Goal: Find specific page/section: Find specific page/section

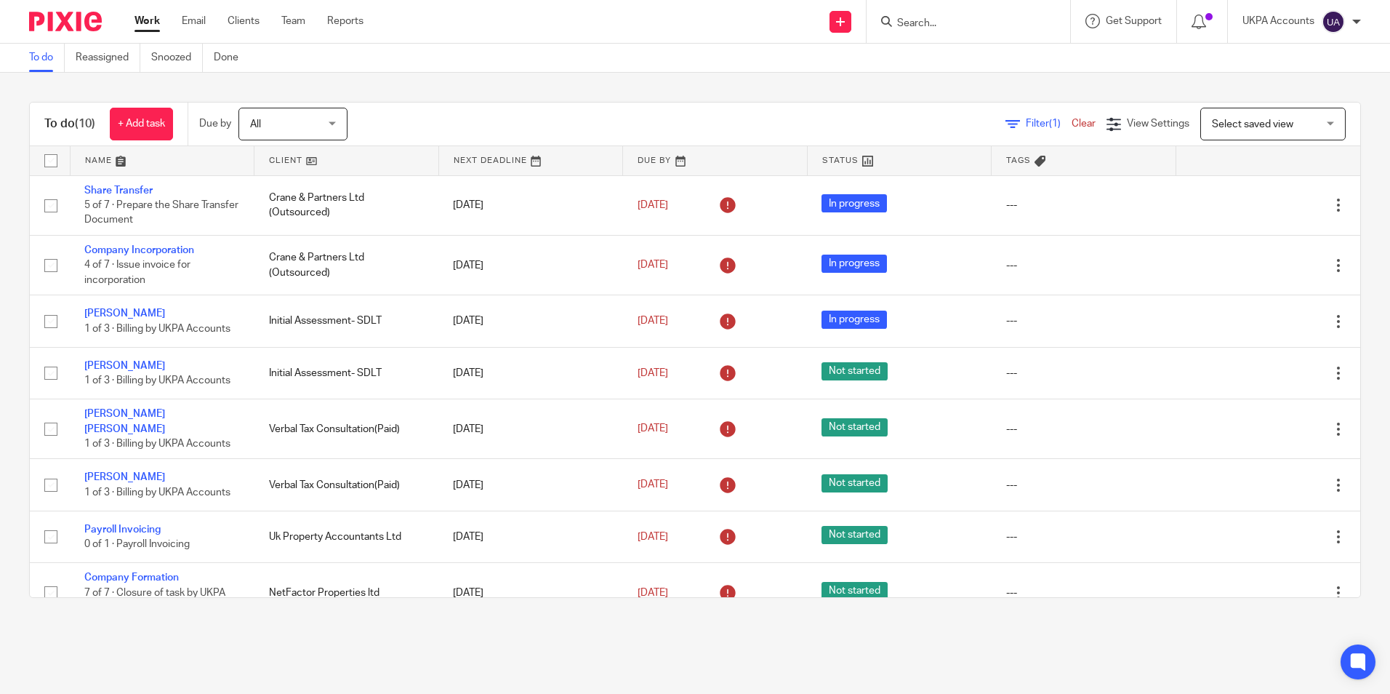
scroll to position [129, 0]
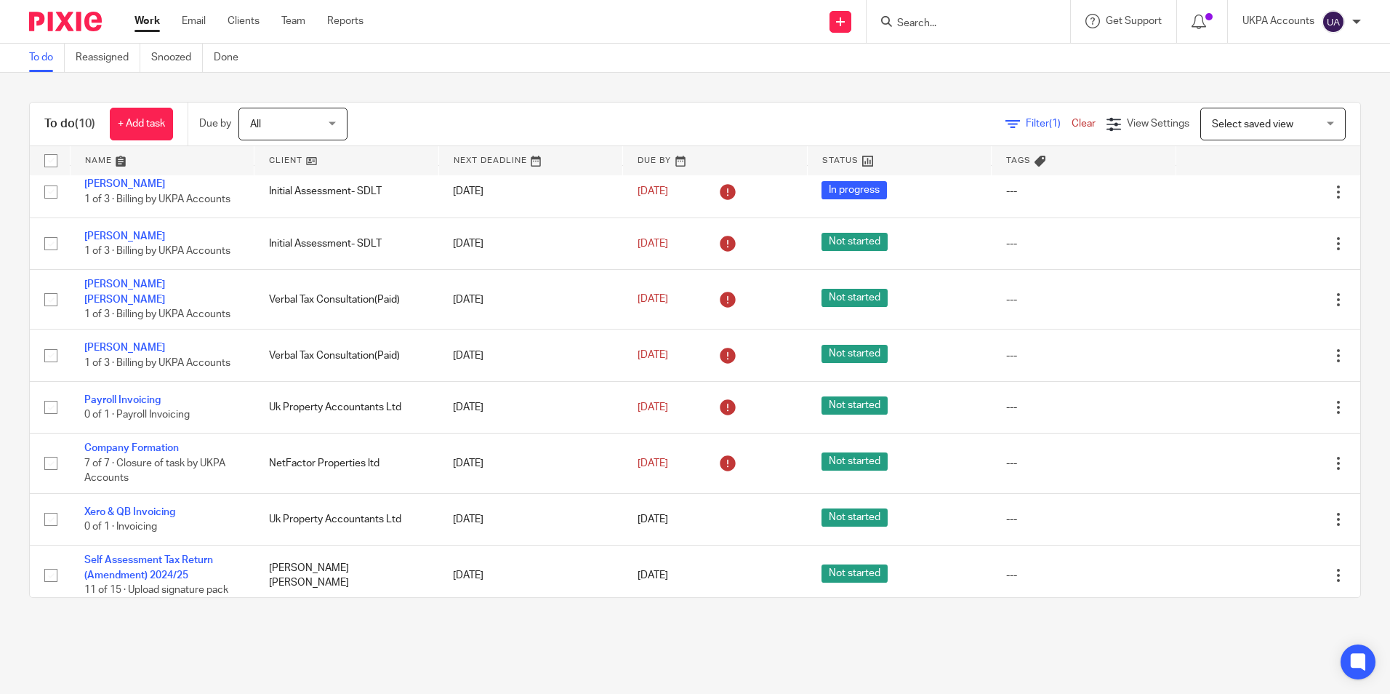
click at [153, 25] on link "Work" at bounding box center [147, 21] width 25 height 15
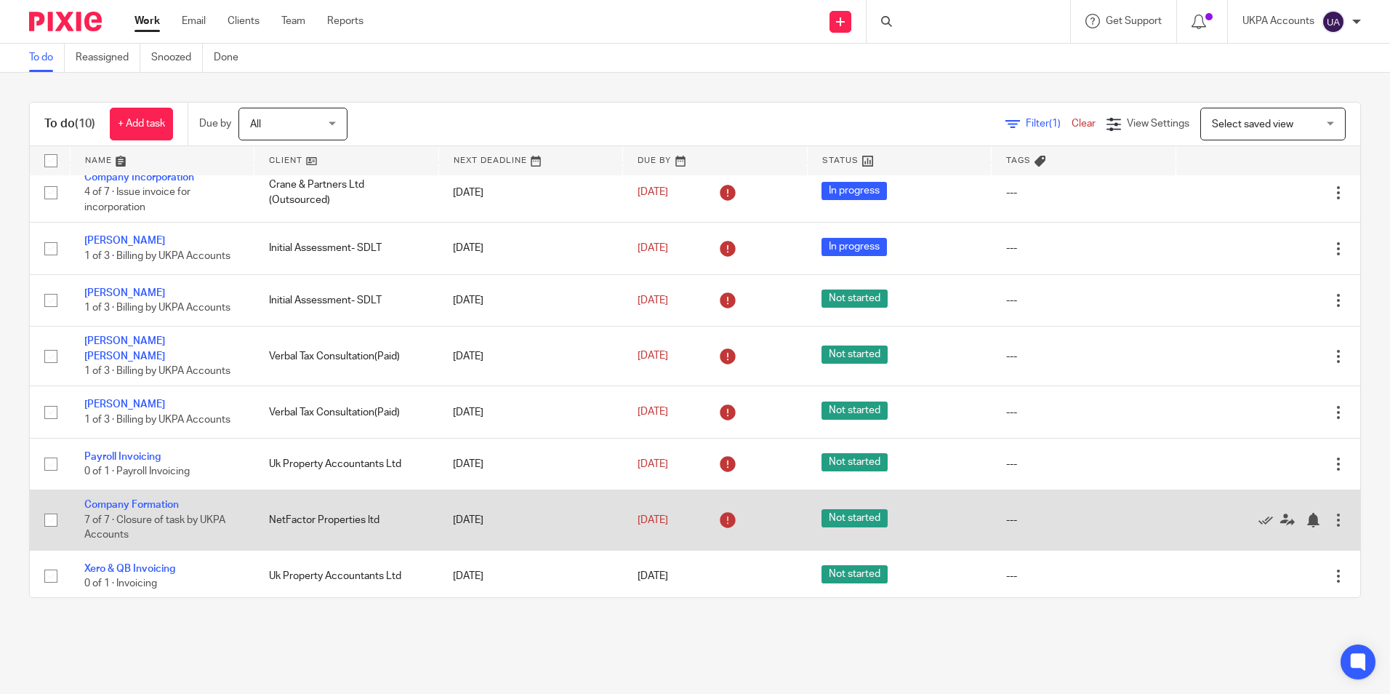
scroll to position [129, 0]
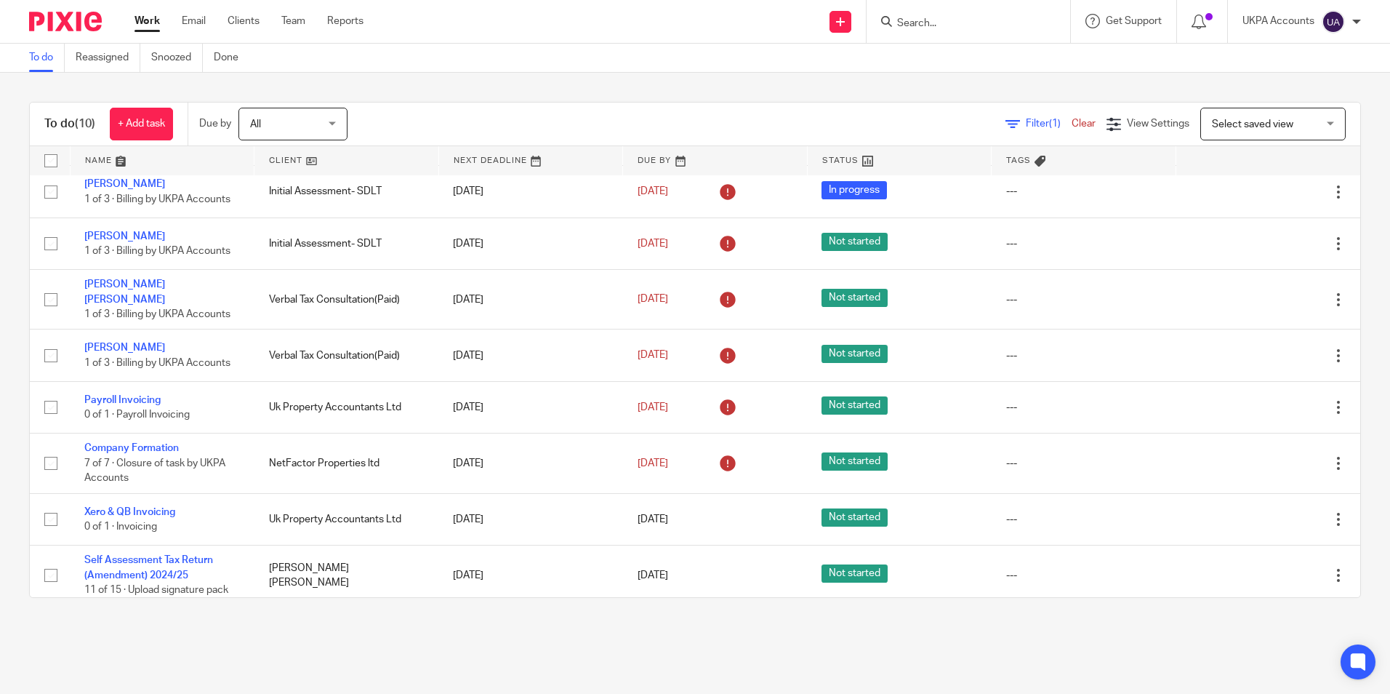
click at [979, 24] on input "Search" at bounding box center [961, 23] width 131 height 13
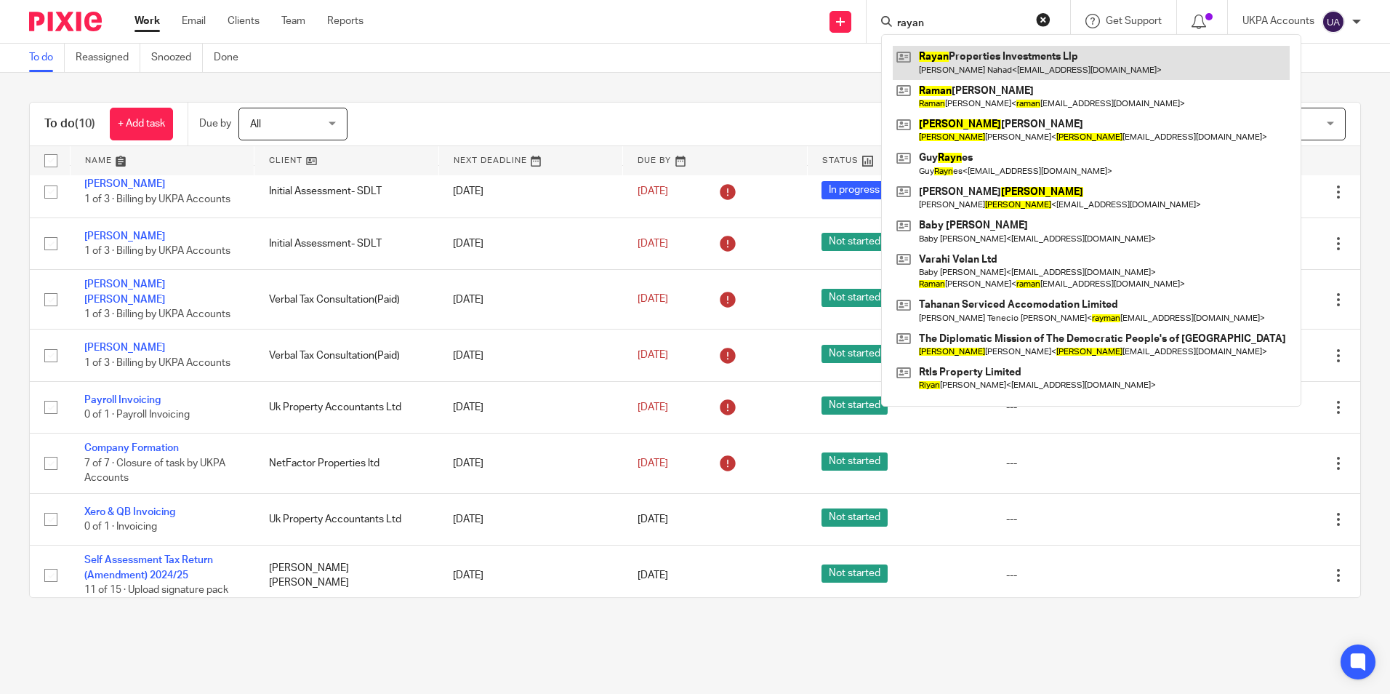
type input "rayan"
click at [988, 63] on link at bounding box center [1091, 62] width 397 height 33
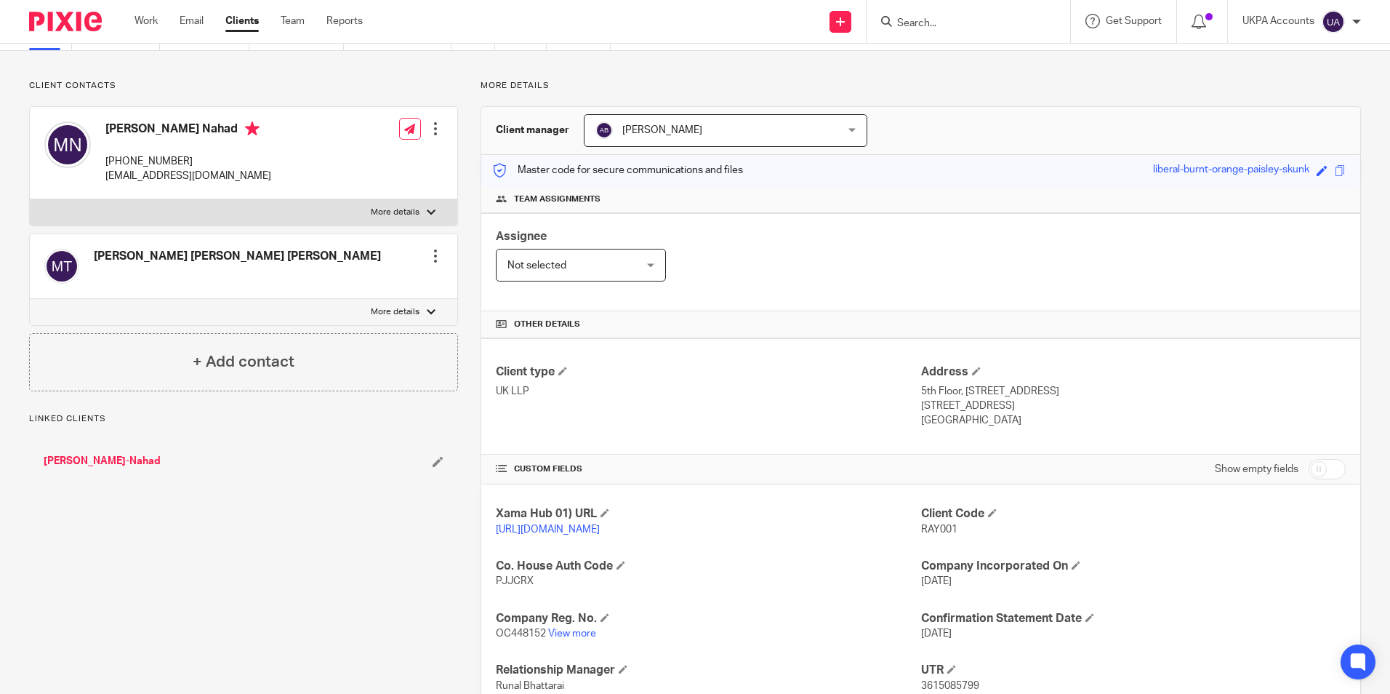
scroll to position [145, 0]
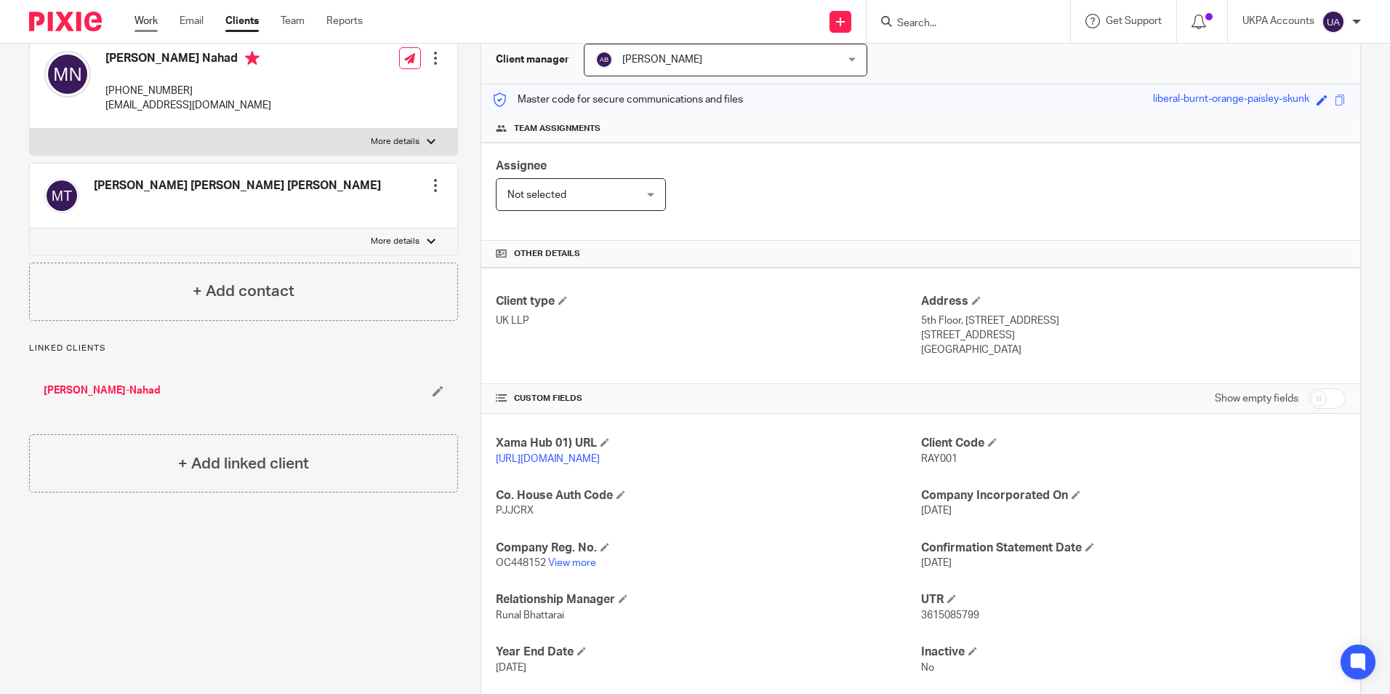
click at [140, 19] on link "Work" at bounding box center [146, 21] width 23 height 15
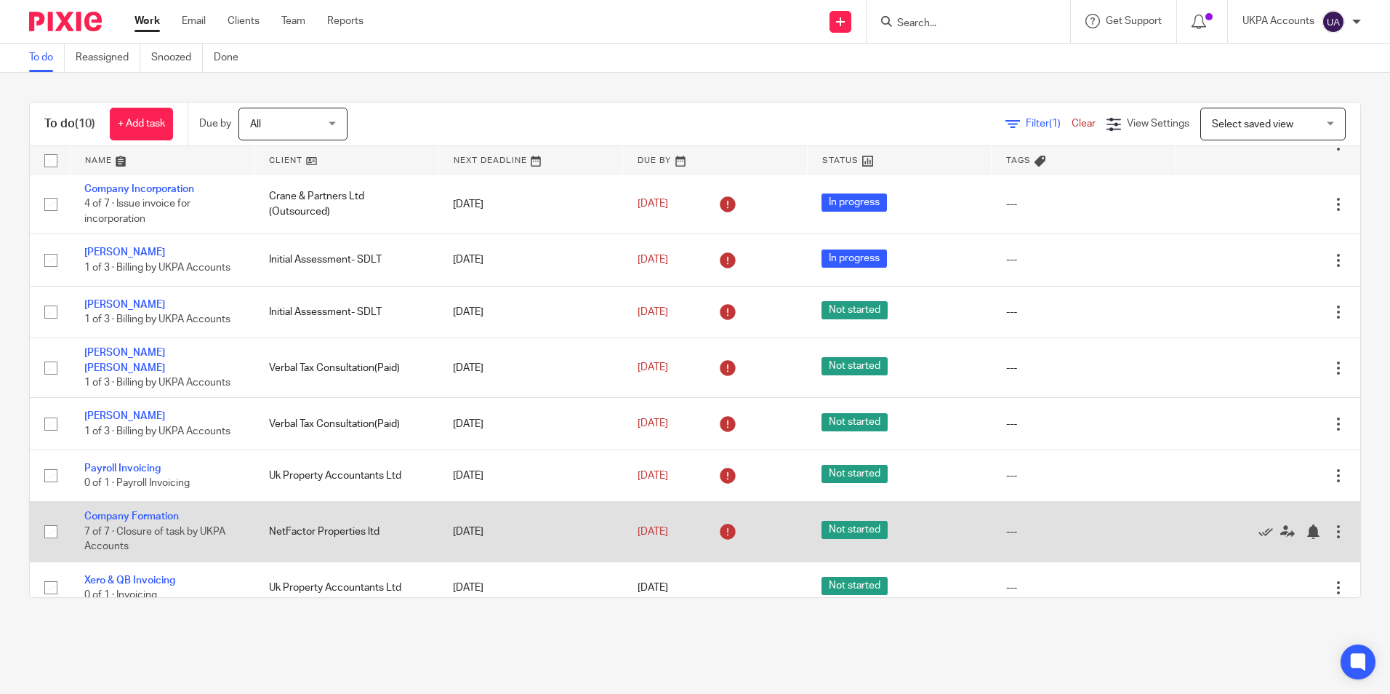
scroll to position [129, 0]
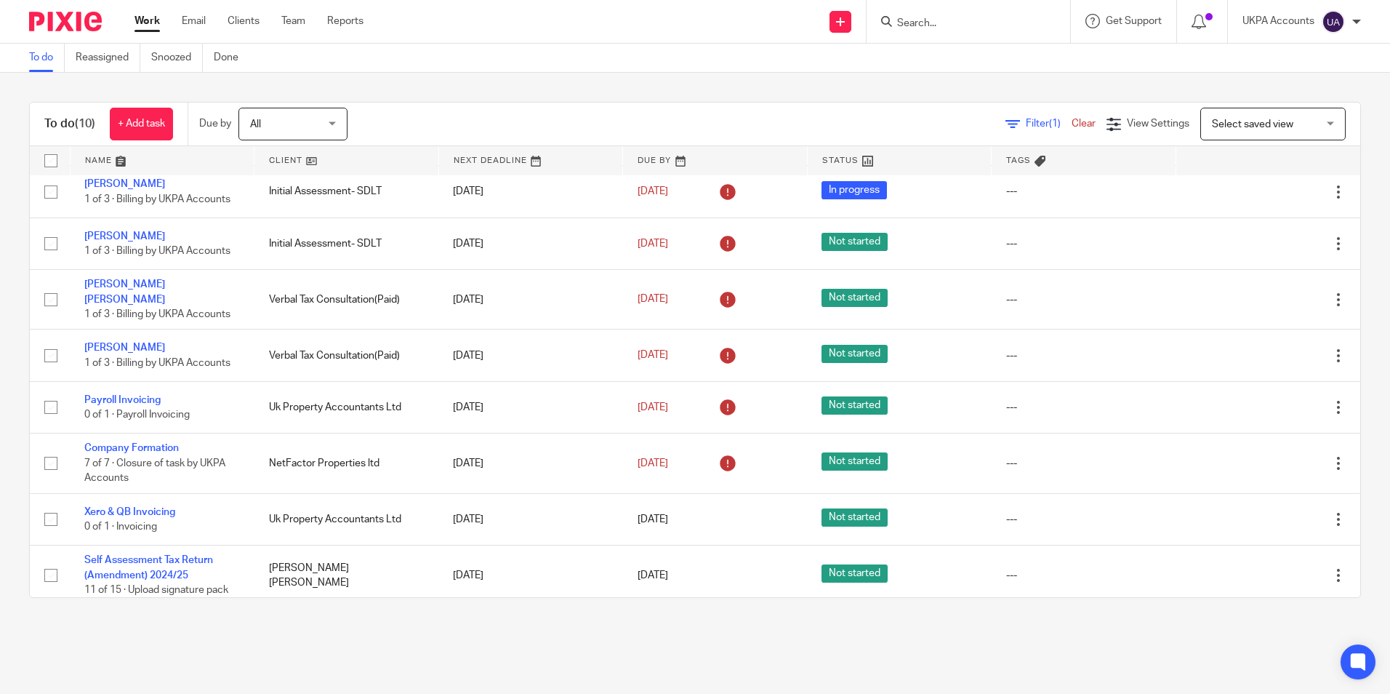
click at [910, 26] on input "Search" at bounding box center [961, 23] width 131 height 13
paste input "Osman Batu Saglikova"
type input "Osman Batu Saglikova"
click at [1041, 18] on button "reset" at bounding box center [1043, 19] width 15 height 15
click at [903, 17] on input "Search" at bounding box center [961, 23] width 131 height 13
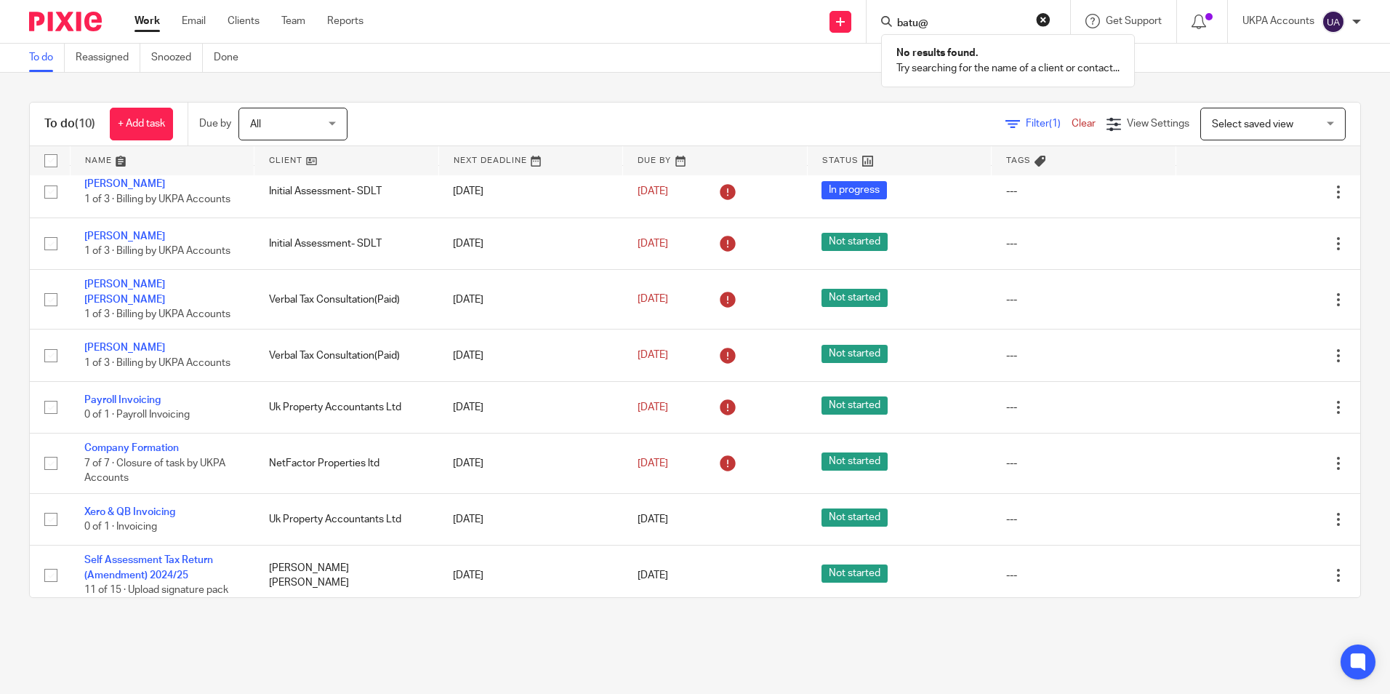
type input "batu@"
drag, startPoint x: 948, startPoint y: 23, endPoint x: 1040, endPoint y: 23, distance: 92.4
click at [954, 23] on input "batu@" at bounding box center [961, 23] width 131 height 13
click at [1042, 21] on button "reset" at bounding box center [1043, 19] width 15 height 15
click at [970, 20] on input "Search" at bounding box center [961, 23] width 131 height 13
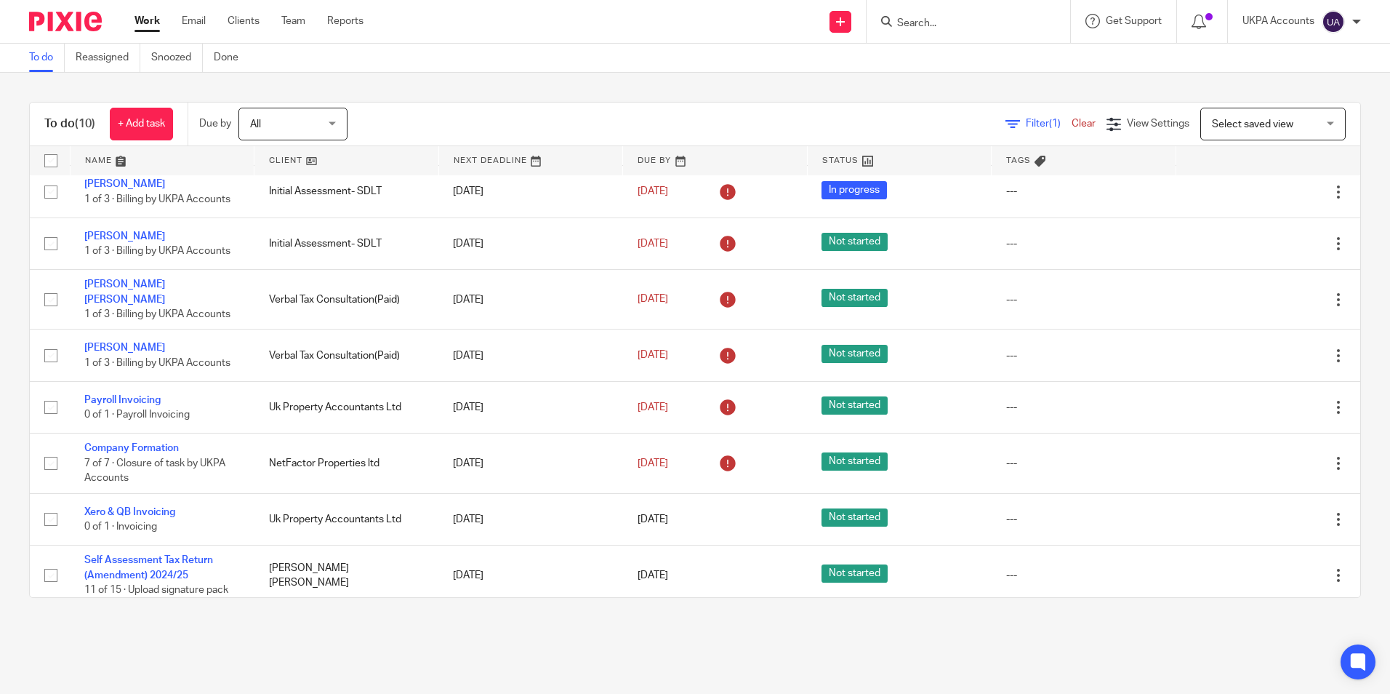
paste input "batu@saglikova.com"
type input "batu@saglikova.com"
drag, startPoint x: 1044, startPoint y: 21, endPoint x: 1019, endPoint y: 17, distance: 25.0
click at [1044, 21] on button "reset" at bounding box center [1043, 19] width 15 height 15
click at [968, 12] on form at bounding box center [973, 21] width 155 height 18
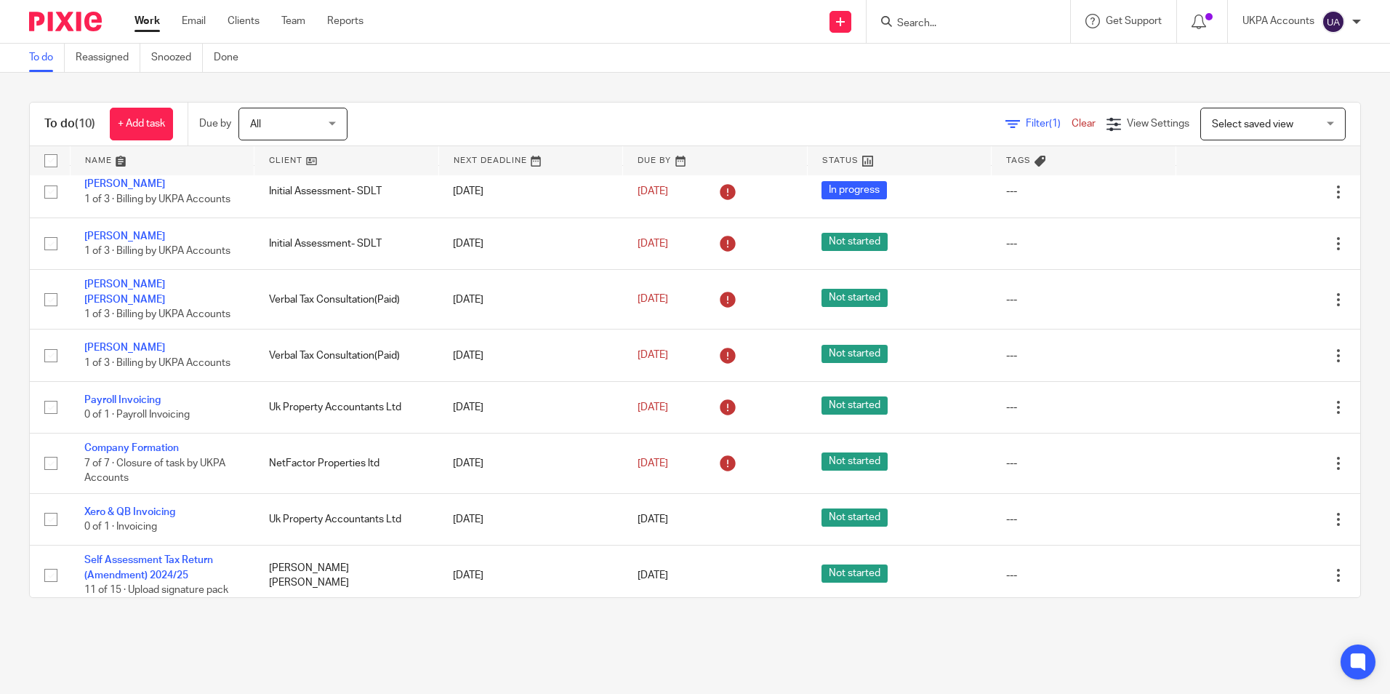
click at [938, 19] on input "Search" at bounding box center [961, 23] width 131 height 13
paste input "Nest Lets Ltd"
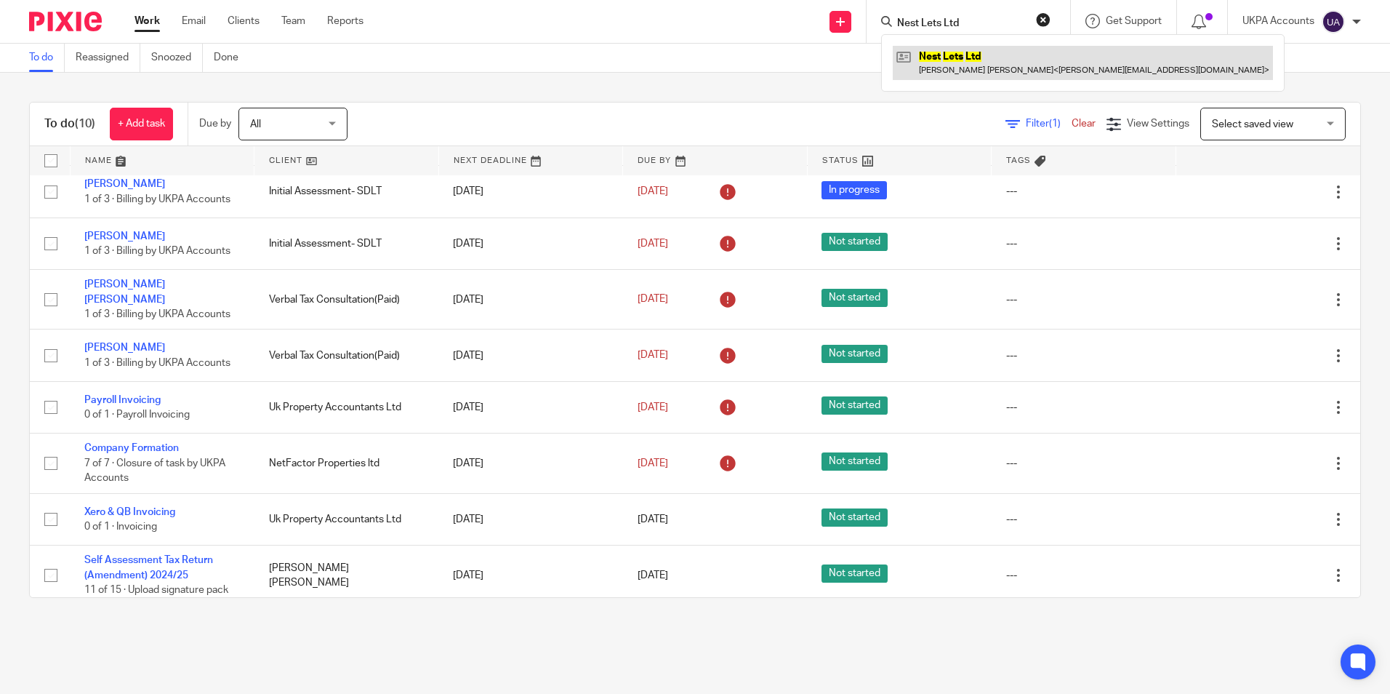
type input "Nest Lets Ltd"
click at [970, 52] on link at bounding box center [1083, 62] width 380 height 33
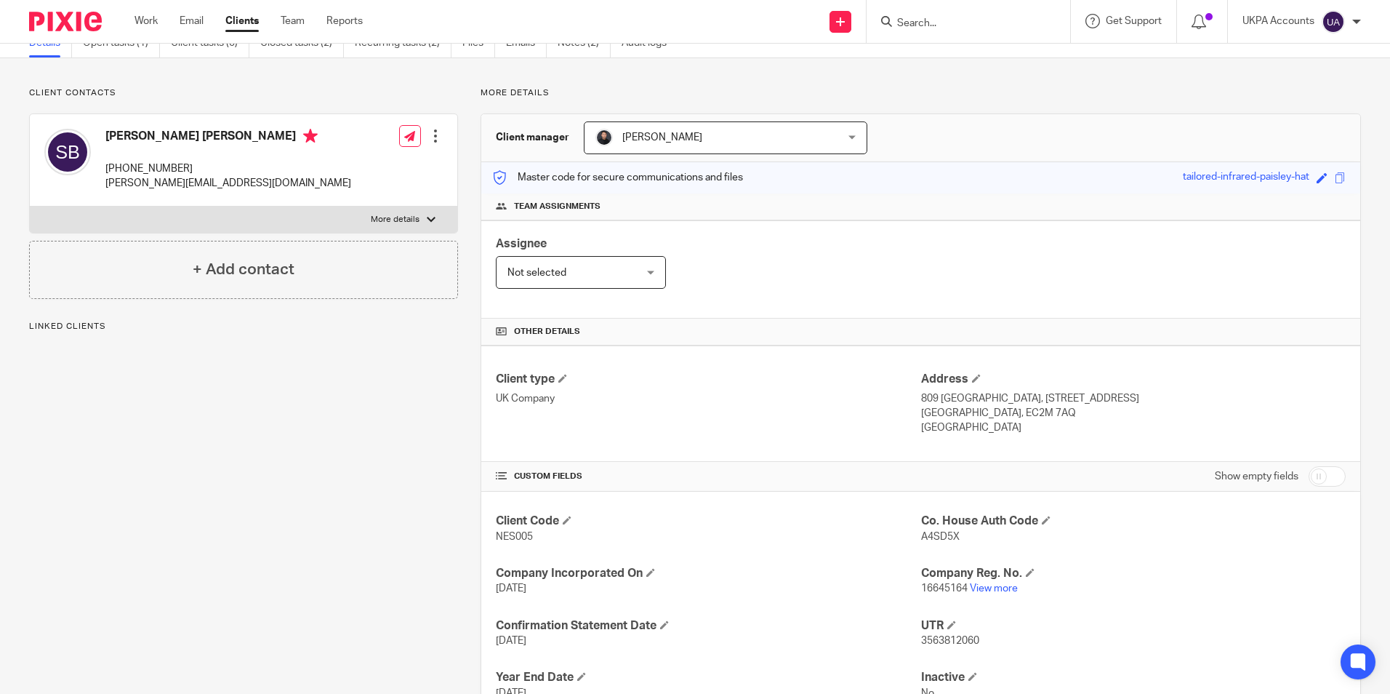
scroll to position [178, 0]
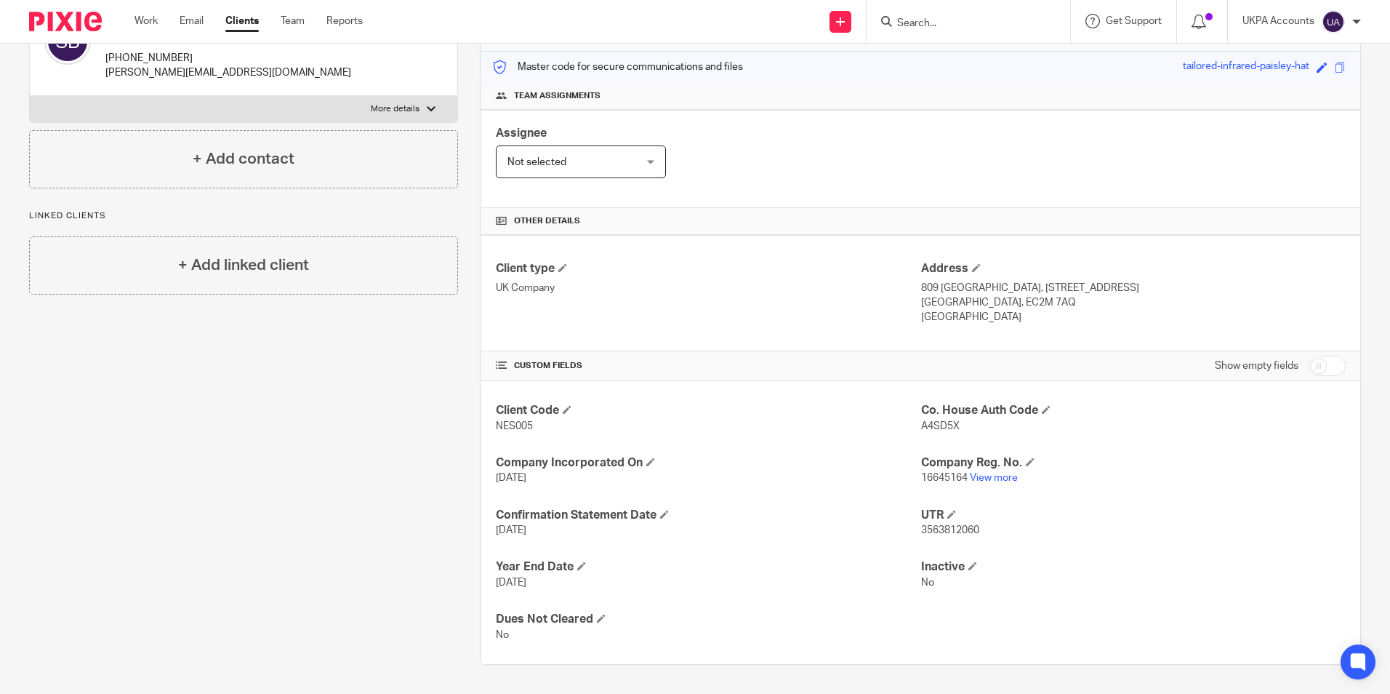
click at [938, 22] on input "Search" at bounding box center [961, 23] width 131 height 13
paste input "[EMAIL_ADDRESS][DOMAIN_NAME]"
type input "[EMAIL_ADDRESS][DOMAIN_NAME]"
click at [1034, 138] on div "Assignee Not selected Not selected Not selected [PERSON_NAME] [PERSON_NAME] [PE…" at bounding box center [920, 159] width 879 height 98
click at [956, 24] on input "Search" at bounding box center [961, 23] width 131 height 13
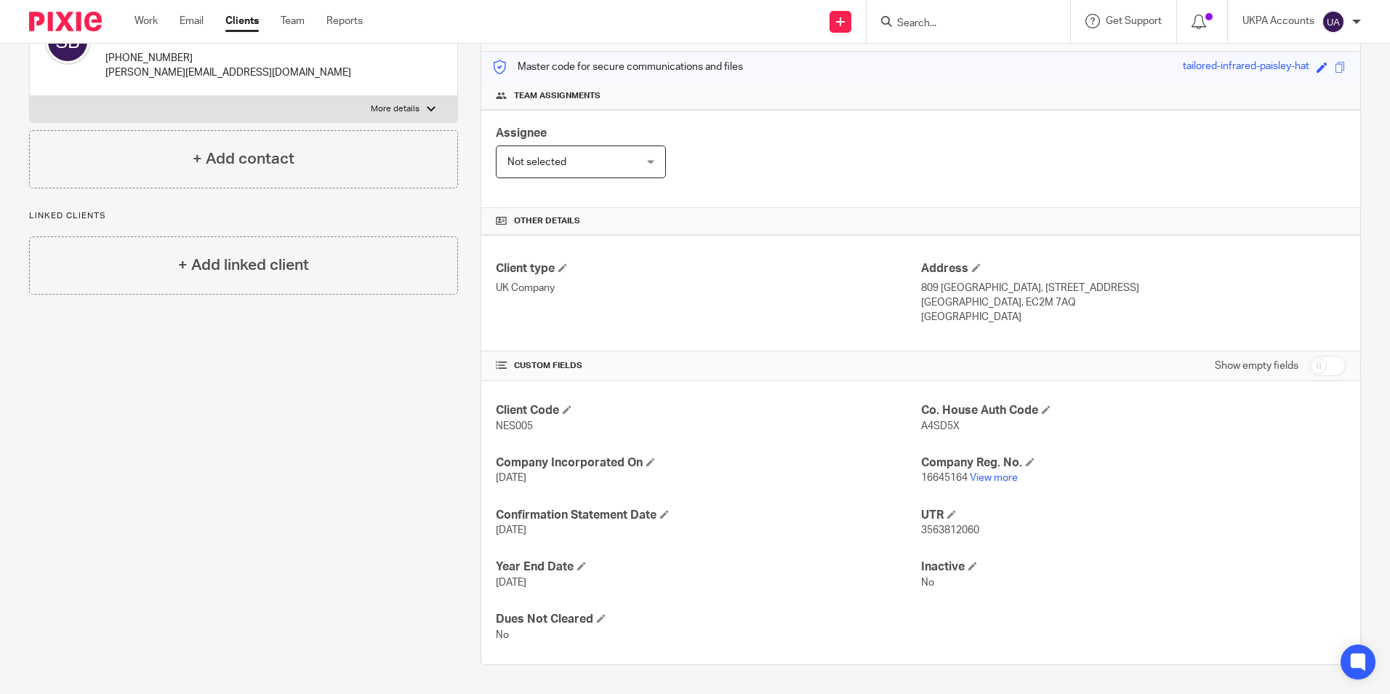
paste input "[EMAIL_ADDRESS][DOMAIN_NAME]"
type input "[EMAIL_ADDRESS][DOMAIN_NAME]"
click at [959, 124] on div "Assignee Not selected Not selected Not selected [PERSON_NAME] [PERSON_NAME] [PE…" at bounding box center [920, 159] width 879 height 98
paste input "[EMAIL_ADDRESS][DOMAIN_NAME]"
type input "[EMAIL_ADDRESS][DOMAIN_NAME]"
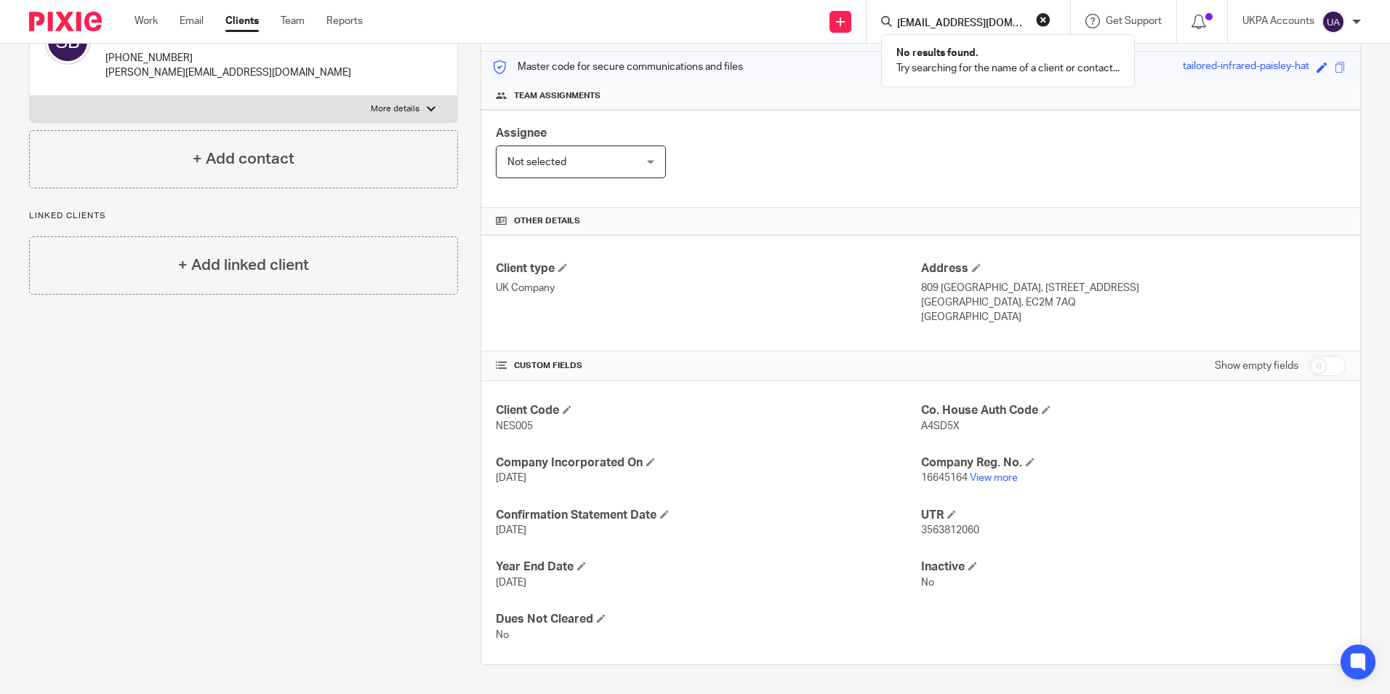
click at [1016, 135] on div "Assignee Not selected Not selected Not selected [PERSON_NAME] [PERSON_NAME] [PE…" at bounding box center [920, 159] width 879 height 98
